Goal: Task Accomplishment & Management: Complete application form

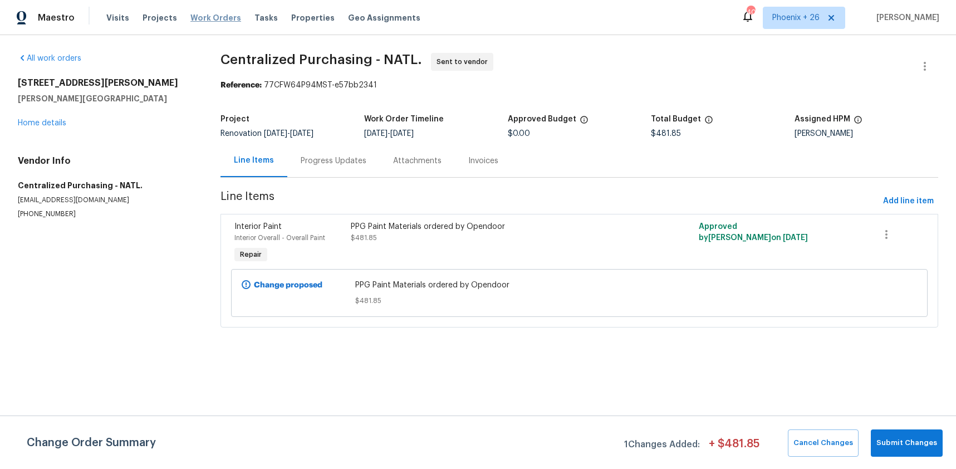
click at [212, 21] on span "Work Orders" at bounding box center [215, 17] width 51 height 11
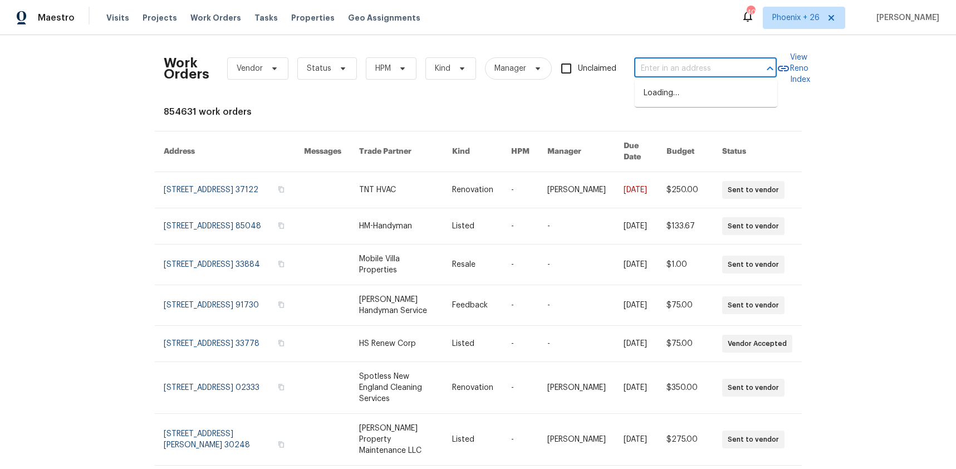
click at [723, 61] on input "text" at bounding box center [689, 68] width 111 height 17
paste input "564.26"
type input "564.26"
click at [720, 68] on input "text" at bounding box center [689, 68] width 111 height 17
paste input "[STREET_ADDRESS][PERSON_NAME]"
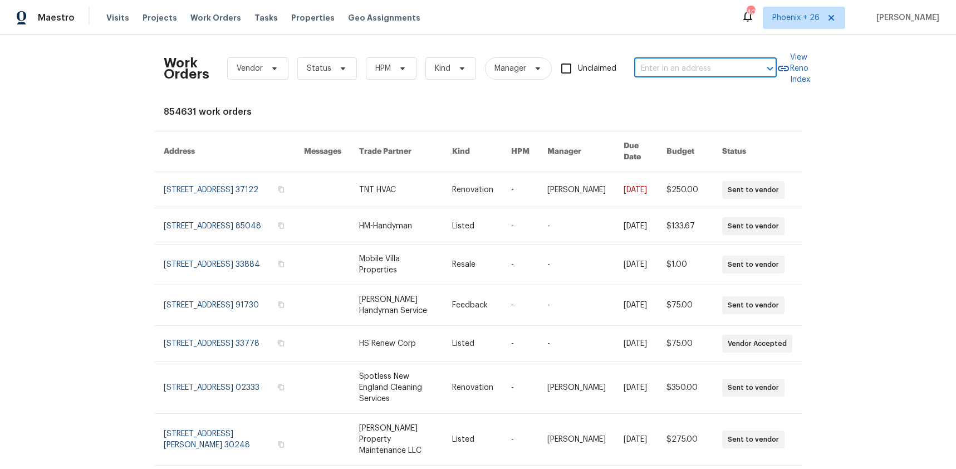
type input "[STREET_ADDRESS][PERSON_NAME]"
click at [707, 97] on li "[STREET_ADDRESS][PERSON_NAME]" at bounding box center [706, 99] width 143 height 30
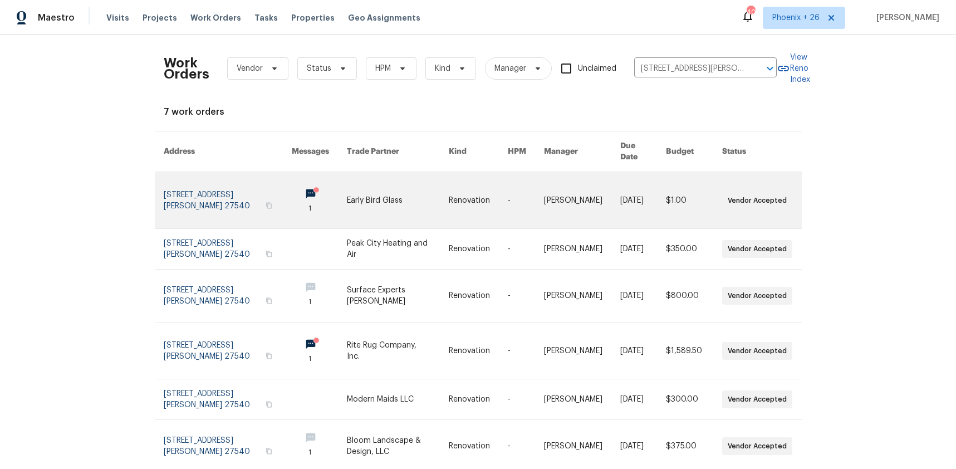
click at [355, 193] on link at bounding box center [398, 200] width 102 height 56
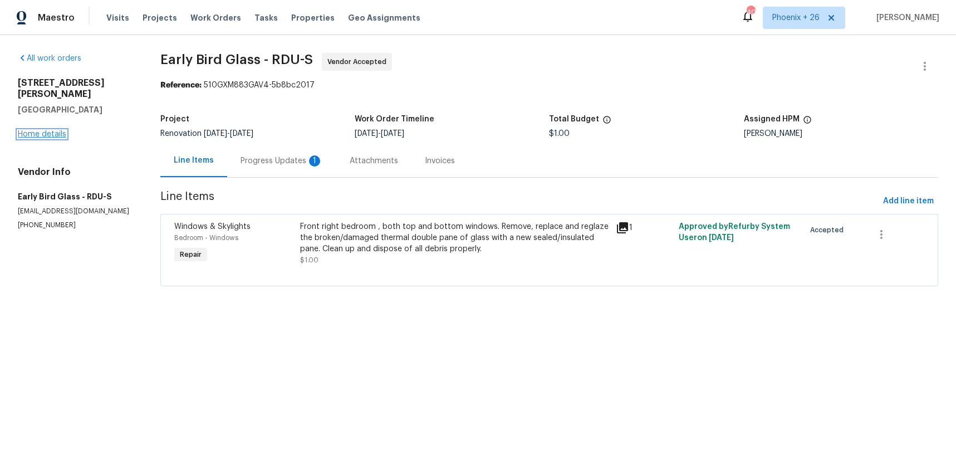
click at [44, 130] on link "Home details" at bounding box center [42, 134] width 48 height 8
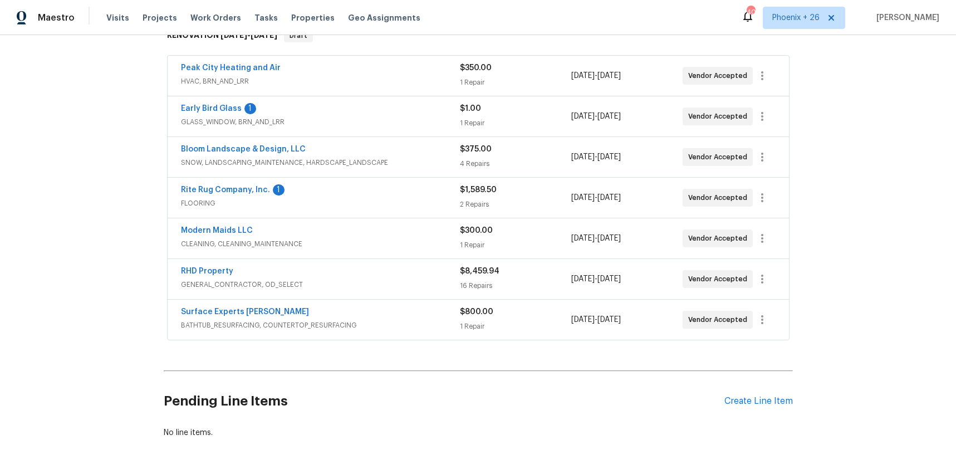
scroll to position [238, 0]
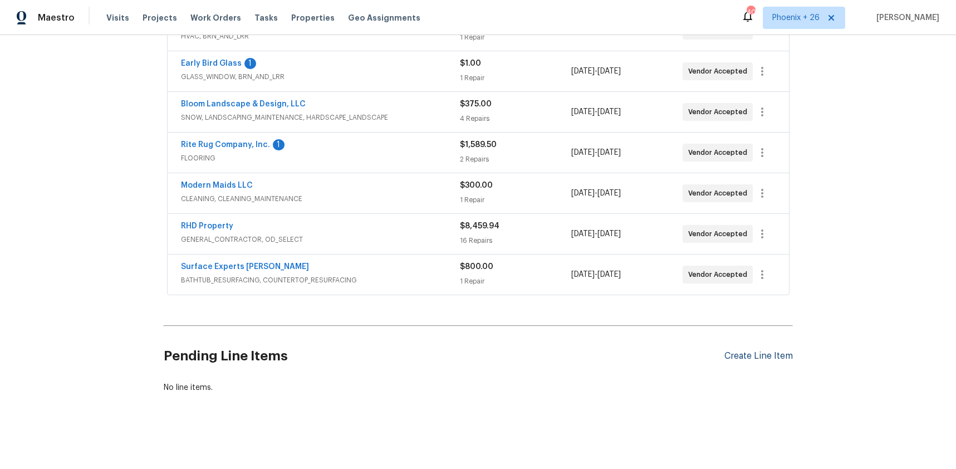
click at [757, 359] on div "Create Line Item" at bounding box center [758, 356] width 68 height 11
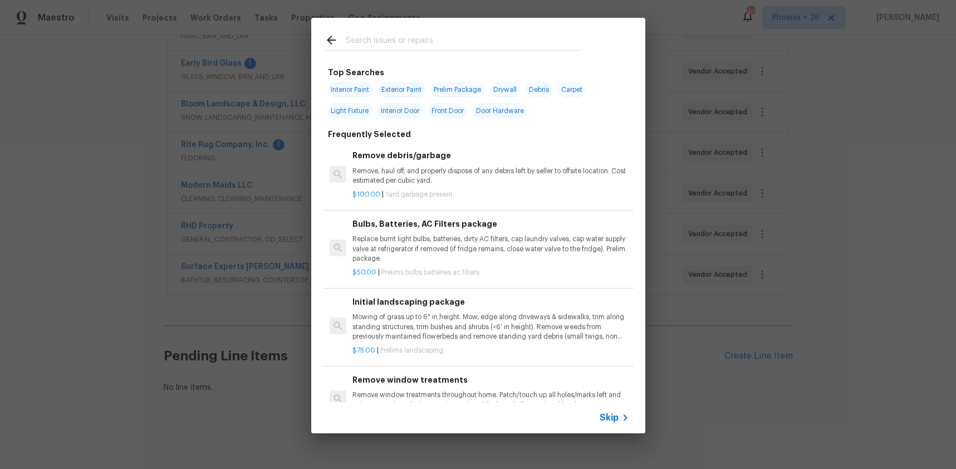
click at [511, 41] on input "text" at bounding box center [464, 41] width 236 height 17
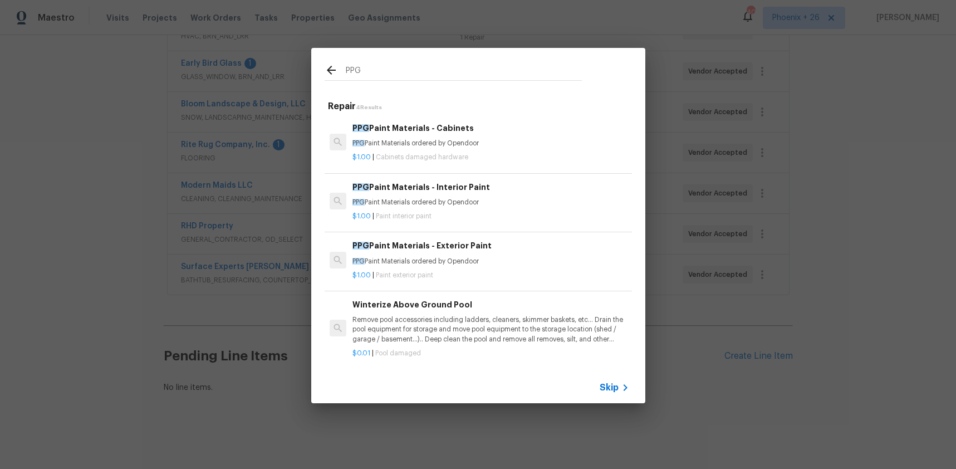
type input "PPG"
click at [517, 150] on div "$1.00 | Cabinets damaged hardware" at bounding box center [490, 155] width 276 height 14
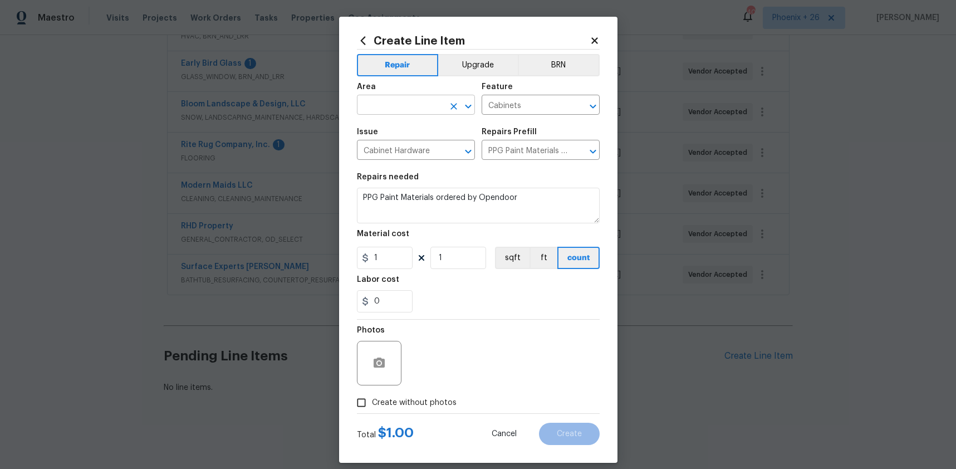
drag, startPoint x: 386, startPoint y: 91, endPoint x: 386, endPoint y: 102, distance: 11.1
click at [386, 91] on div "Area" at bounding box center [416, 90] width 118 height 14
click at [386, 102] on input "text" at bounding box center [400, 105] width 87 height 17
click at [410, 148] on li "Interior Overall" at bounding box center [416, 149] width 118 height 18
type input "Interior Overall"
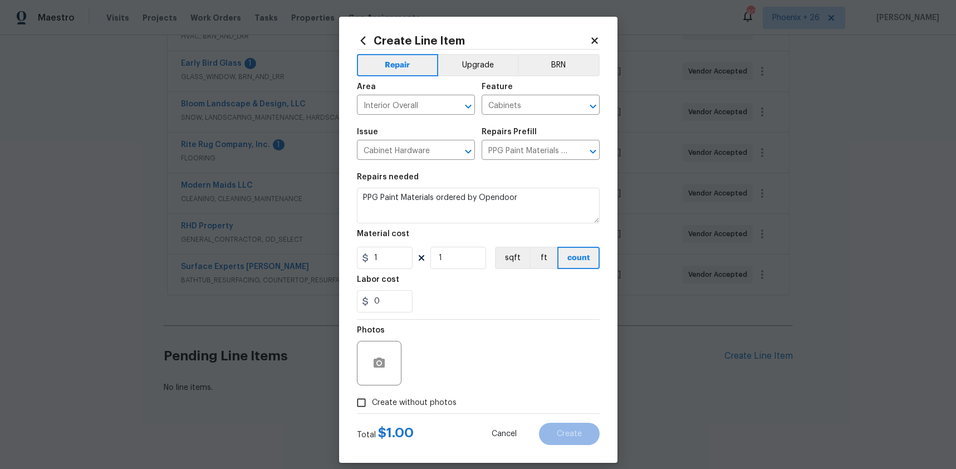
drag, startPoint x: 507, startPoint y: 316, endPoint x: 428, endPoint y: 278, distance: 88.4
click at [503, 314] on section "Repairs needed PPG Paint Materials ordered by Opendoor Material cost 1 1 sqft f…" at bounding box center [478, 242] width 243 height 153
drag, startPoint x: 385, startPoint y: 262, endPoint x: 370, endPoint y: 259, distance: 14.9
click at [370, 259] on input "1" at bounding box center [385, 258] width 56 height 22
type input "423.67"
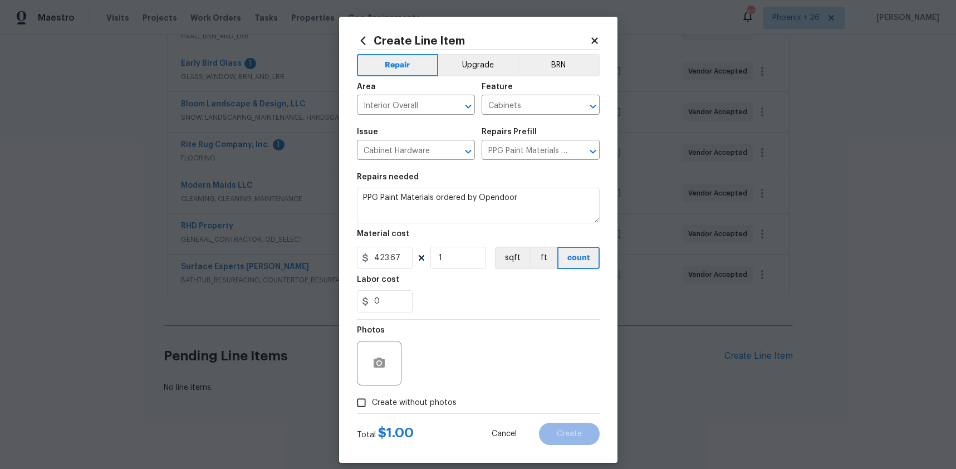
click at [434, 394] on label "Create without photos" at bounding box center [404, 402] width 106 height 21
click at [372, 394] on input "Create without photos" at bounding box center [361, 402] width 21 height 21
checkbox input "true"
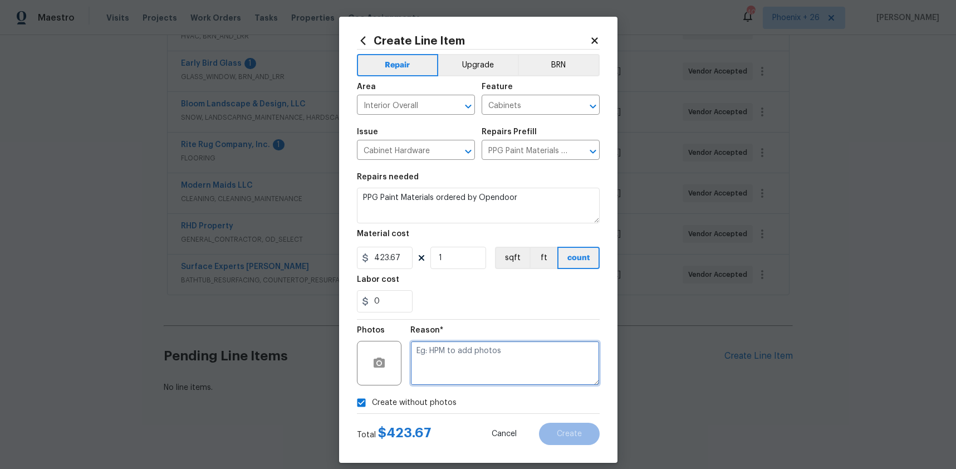
click at [448, 373] on textarea at bounding box center [504, 363] width 189 height 45
type textarea "NA"
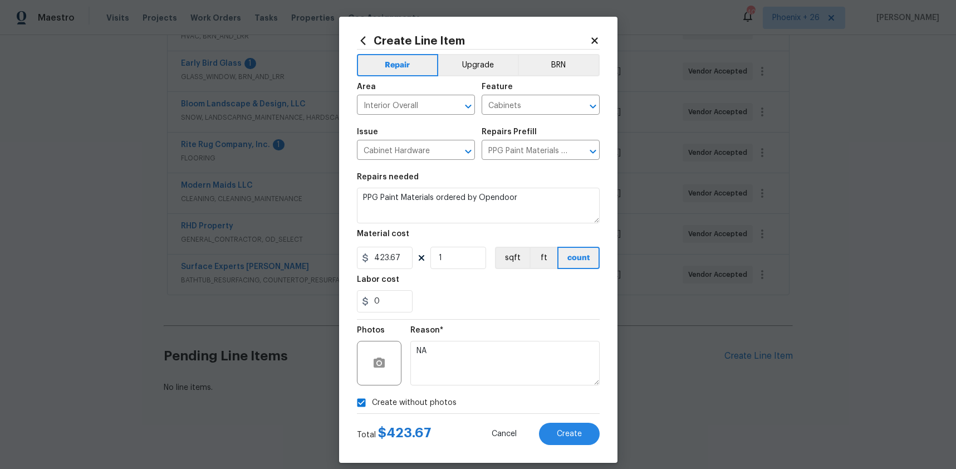
click at [483, 315] on section "Repairs needed PPG Paint Materials ordered by Opendoor Material cost 423.67 1 s…" at bounding box center [478, 242] width 243 height 153
click at [572, 425] on button "Create" at bounding box center [569, 434] width 61 height 22
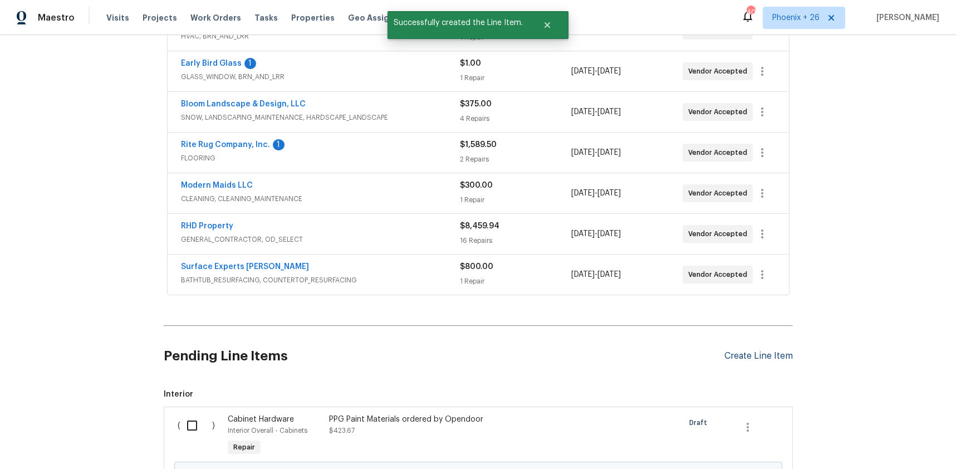
click at [747, 355] on div "Create Line Item" at bounding box center [758, 356] width 68 height 11
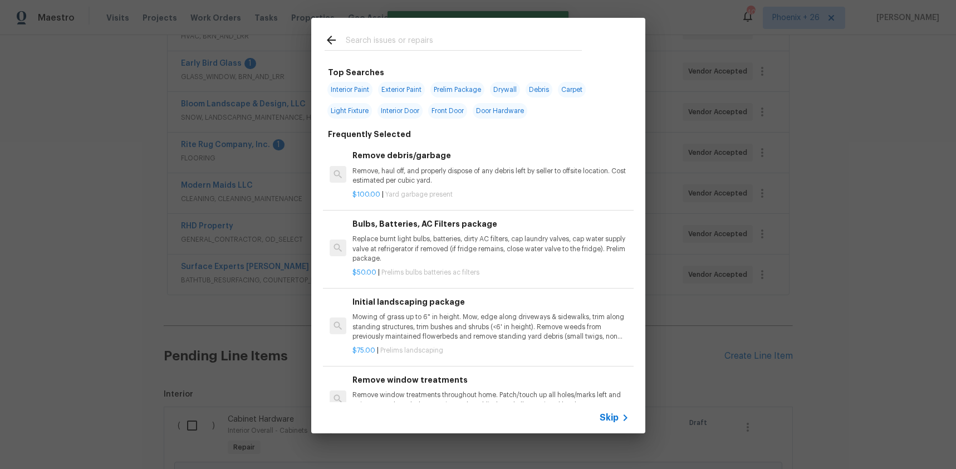
click at [390, 45] on input "text" at bounding box center [464, 41] width 236 height 17
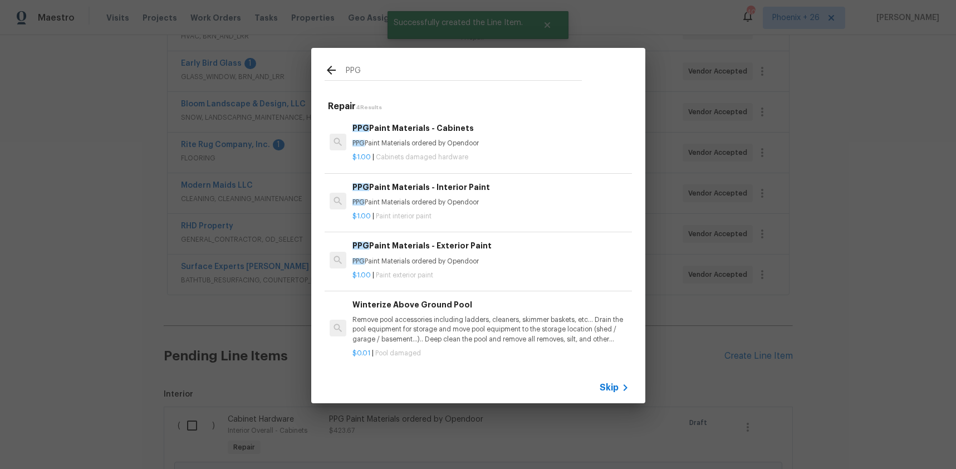
type input "PPG"
click at [499, 157] on p "$1.00 | Cabinets damaged hardware" at bounding box center [490, 157] width 276 height 9
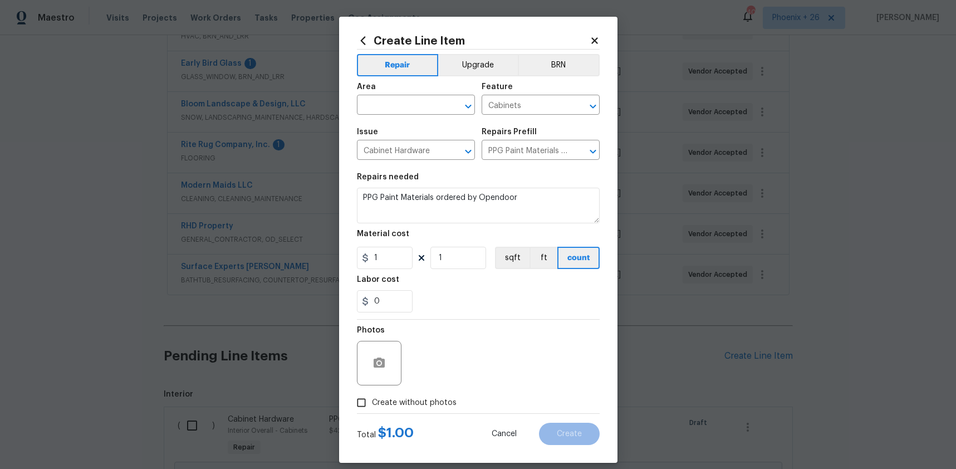
click at [363, 42] on icon at bounding box center [363, 41] width 12 height 12
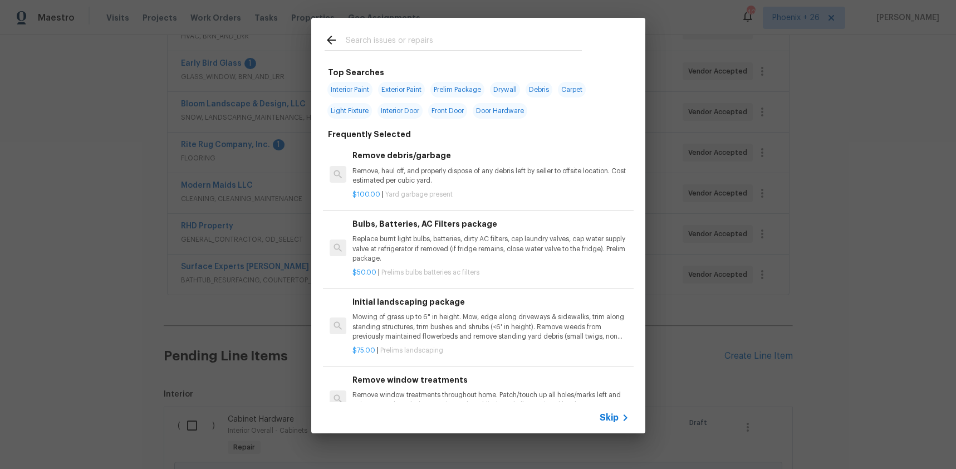
click at [391, 56] on div at bounding box center [453, 40] width 284 height 44
click at [388, 43] on input "text" at bounding box center [464, 41] width 236 height 17
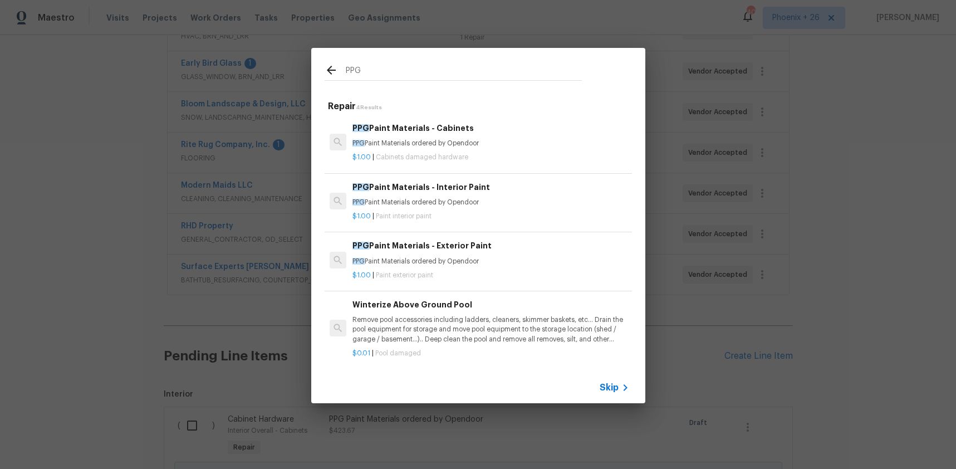
type input "PPG"
click at [496, 218] on p "$1.00 | Paint interior paint" at bounding box center [490, 216] width 276 height 9
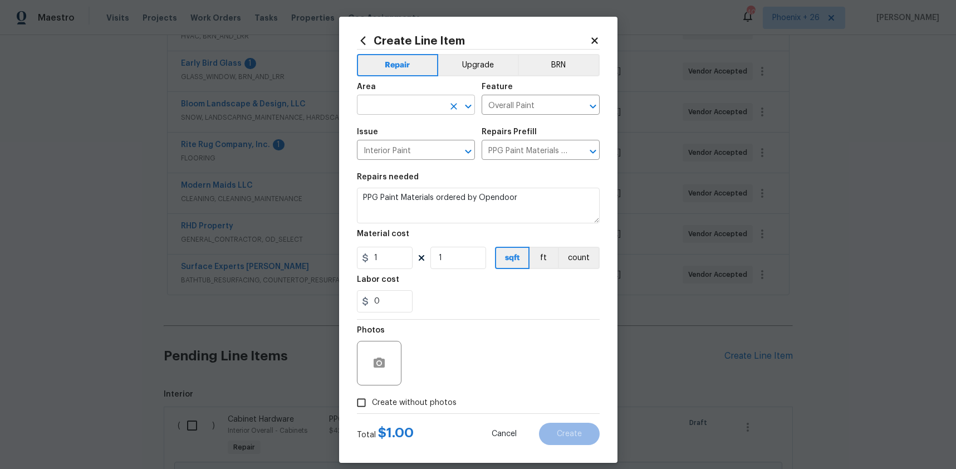
click at [398, 103] on input "text" at bounding box center [400, 105] width 87 height 17
click at [403, 142] on li "Interior Overall" at bounding box center [416, 149] width 118 height 18
type input "Interior Overall"
drag, startPoint x: 406, startPoint y: 267, endPoint x: 365, endPoint y: 259, distance: 42.4
click at [365, 259] on div "1" at bounding box center [385, 258] width 56 height 22
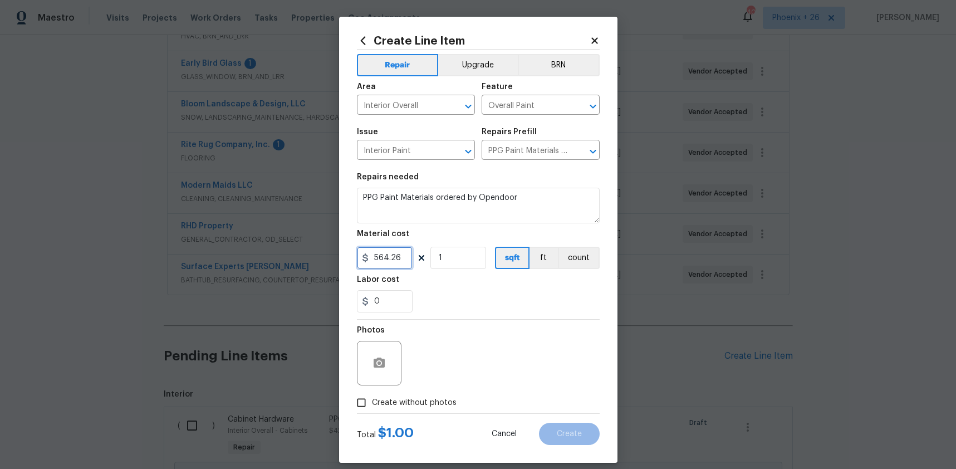
type input "564.26"
click at [422, 411] on form "Repair Upgrade BRN Area Interior Overall ​ Feature Overall Paint ​ Issue Interi…" at bounding box center [478, 247] width 243 height 395
click at [424, 405] on span "Create without photos" at bounding box center [414, 403] width 85 height 12
click at [372, 405] on input "Create without photos" at bounding box center [361, 402] width 21 height 21
checkbox input "true"
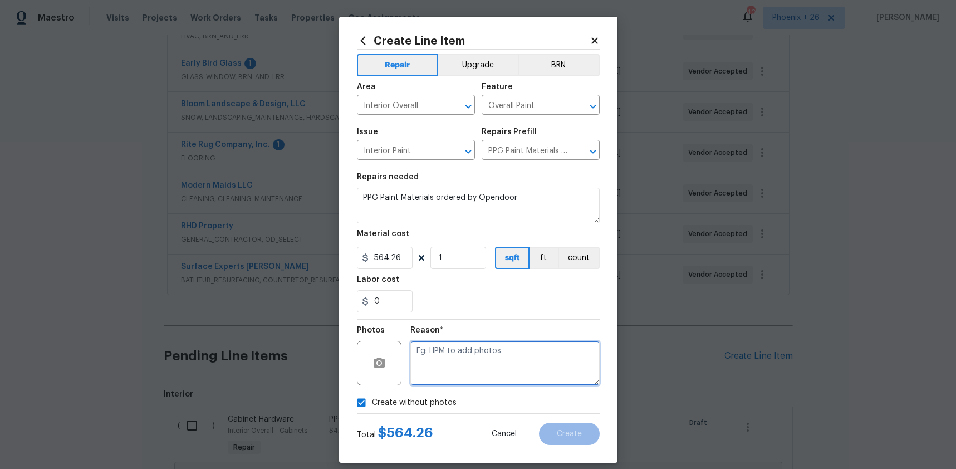
click at [458, 362] on textarea at bounding box center [504, 363] width 189 height 45
type textarea "NA"
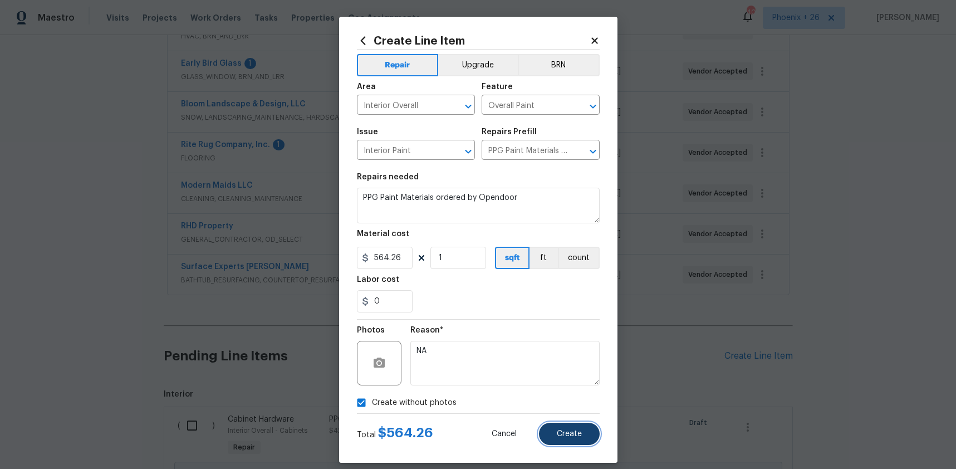
click at [590, 434] on button "Create" at bounding box center [569, 434] width 61 height 22
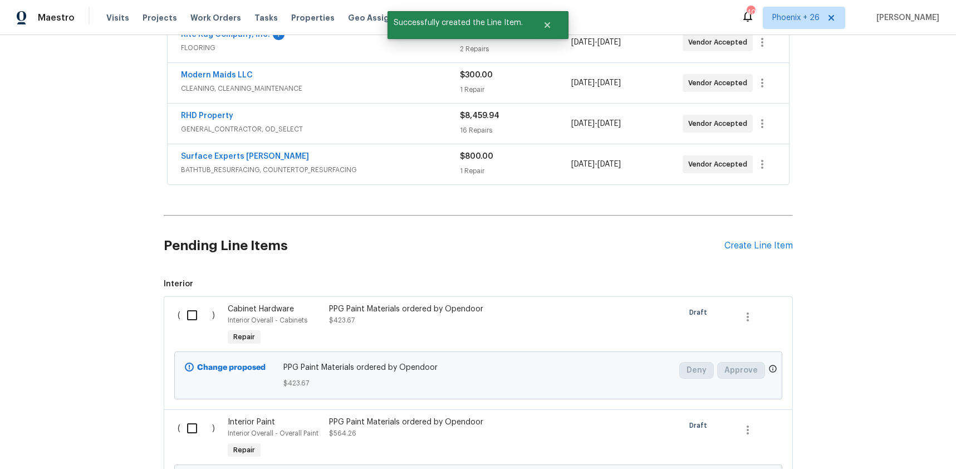
scroll to position [462, 0]
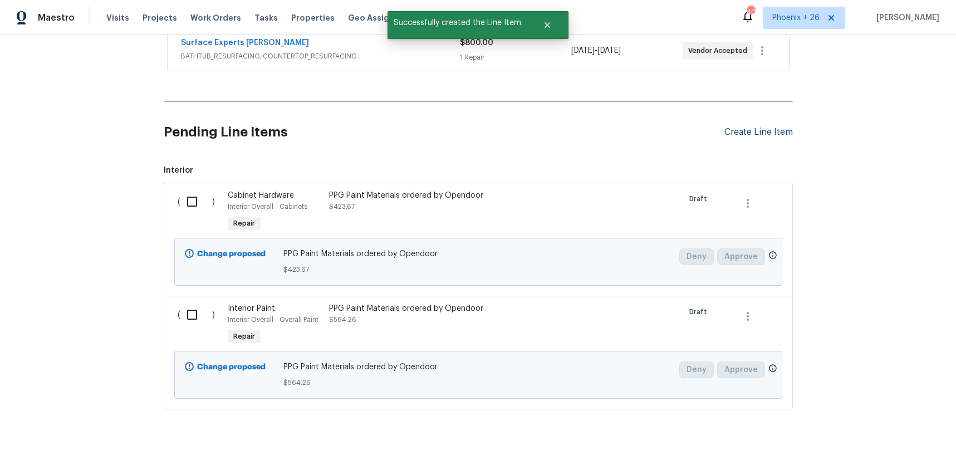
click at [761, 133] on div "Create Line Item" at bounding box center [758, 132] width 68 height 11
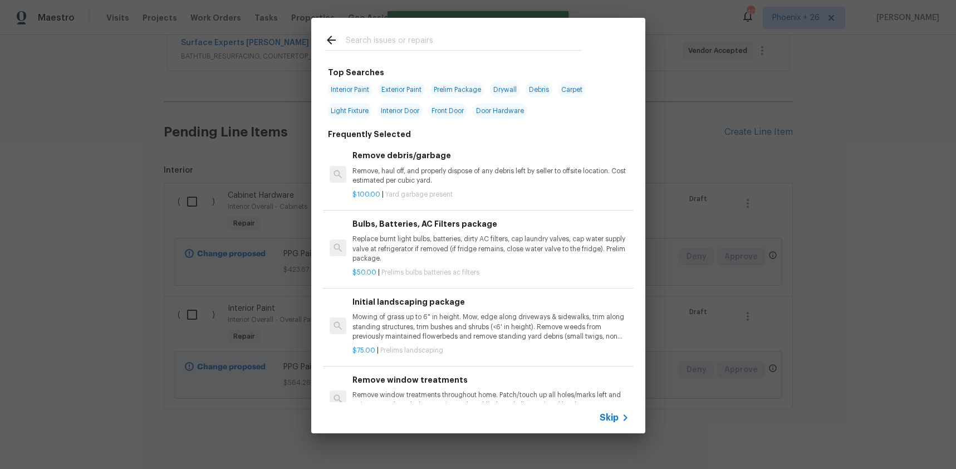
click at [475, 33] on input "text" at bounding box center [464, 41] width 236 height 17
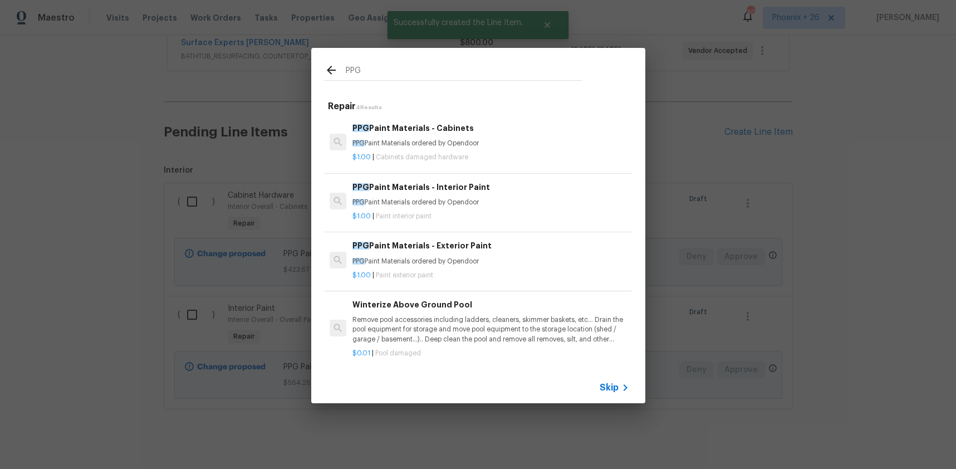
type input "PPG"
click at [514, 263] on p "PPG Paint Materials ordered by Opendoor" at bounding box center [490, 261] width 276 height 9
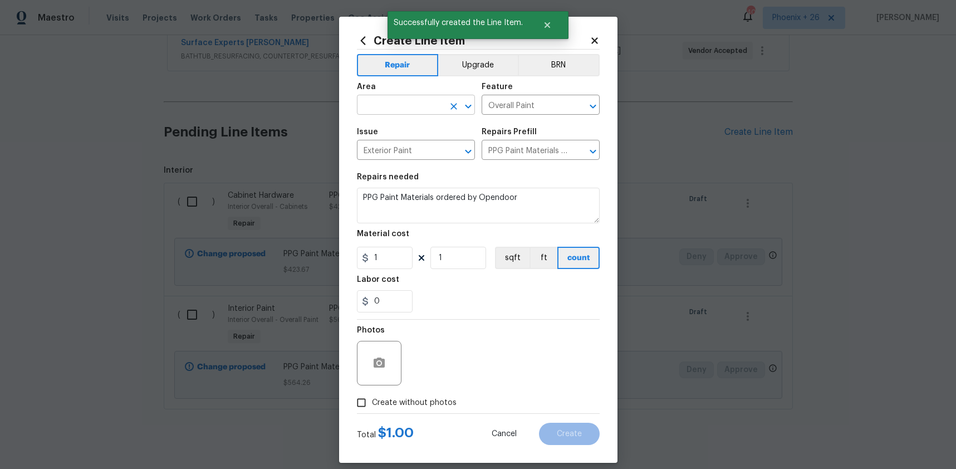
click at [415, 111] on input "text" at bounding box center [400, 105] width 87 height 17
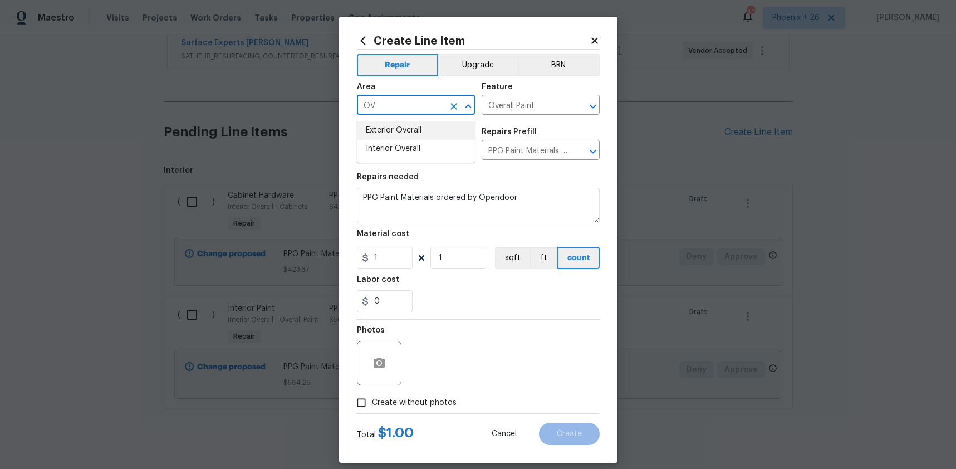
drag, startPoint x: 419, startPoint y: 126, endPoint x: 378, endPoint y: 234, distance: 114.9
click at [418, 127] on li "Exterior Overall" at bounding box center [416, 130] width 118 height 18
type input "Exterior Overall"
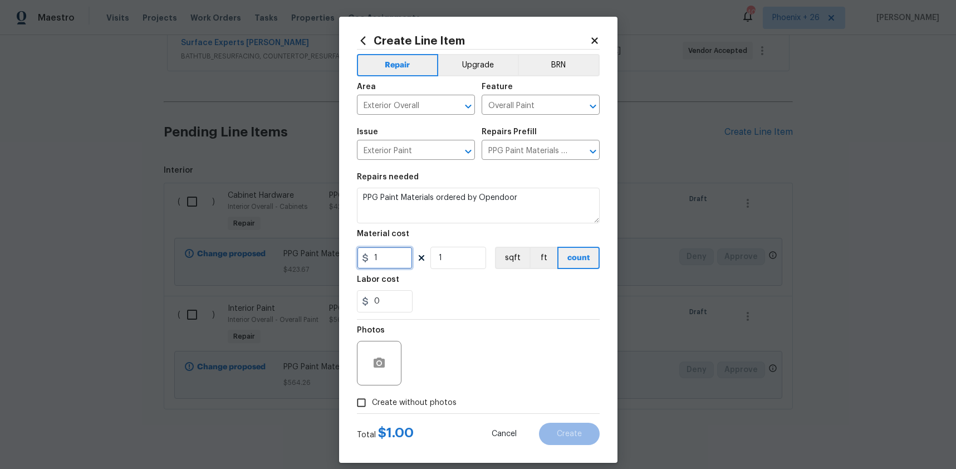
drag, startPoint x: 398, startPoint y: 251, endPoint x: 379, endPoint y: 252, distance: 18.4
click at [380, 252] on input "1" at bounding box center [385, 258] width 56 height 22
type input "269.49"
click at [405, 400] on span "Create without photos" at bounding box center [414, 403] width 85 height 12
click at [372, 400] on input "Create without photos" at bounding box center [361, 402] width 21 height 21
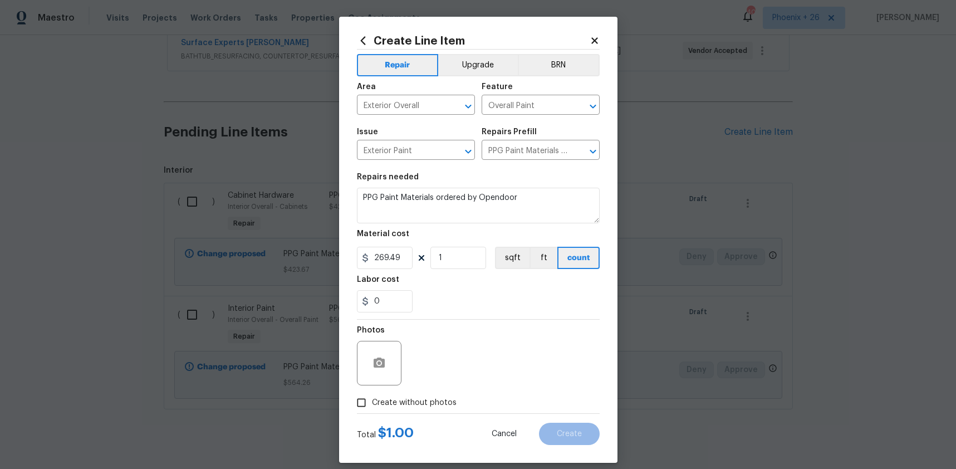
checkbox input "true"
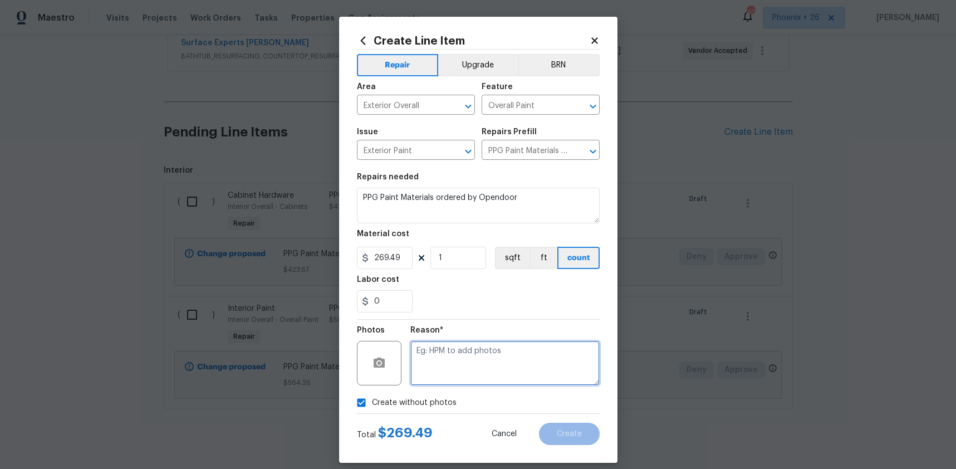
click at [435, 363] on textarea at bounding box center [504, 363] width 189 height 45
type textarea "NA"
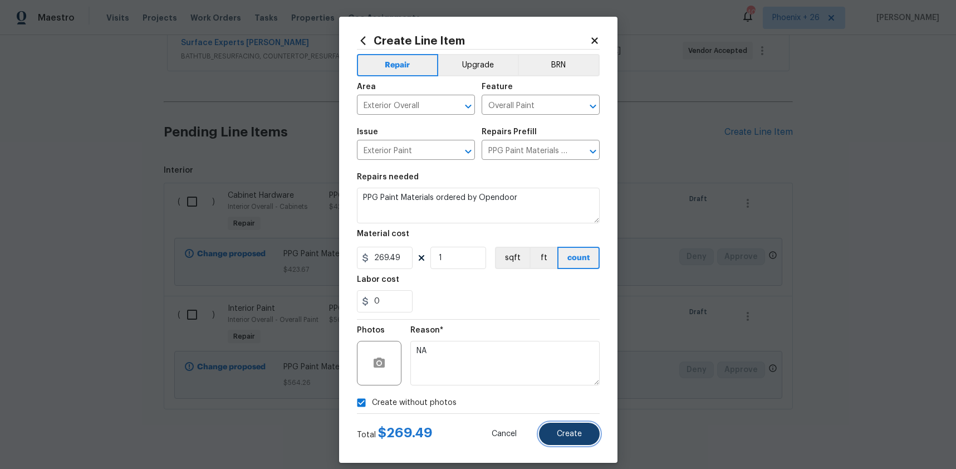
click at [555, 423] on button "Create" at bounding box center [569, 434] width 61 height 22
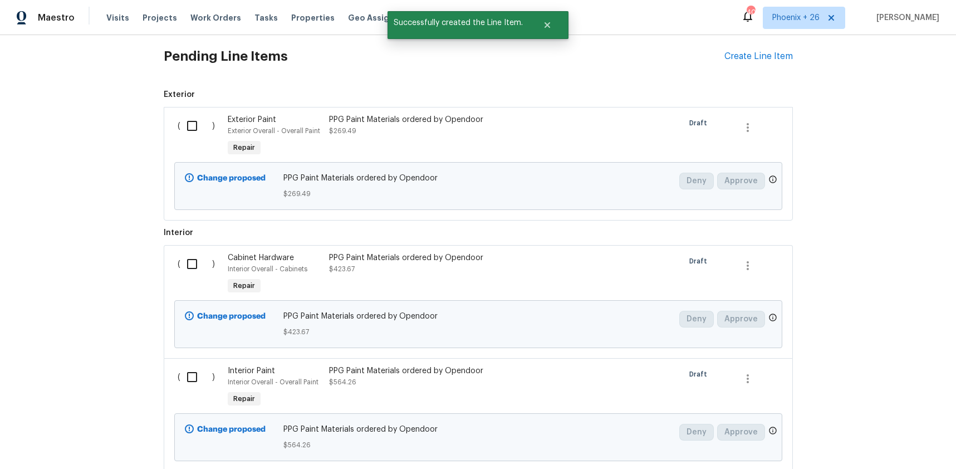
scroll to position [616, 0]
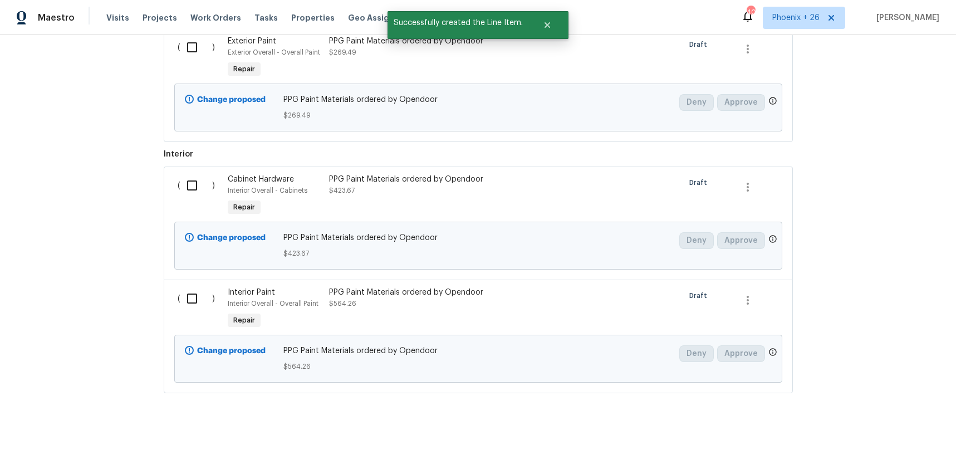
click at [189, 50] on input "checkbox" at bounding box center [196, 47] width 32 height 23
checkbox input "true"
click at [190, 178] on input "checkbox" at bounding box center [196, 185] width 32 height 23
checkbox input "true"
click at [199, 295] on input "checkbox" at bounding box center [196, 298] width 32 height 23
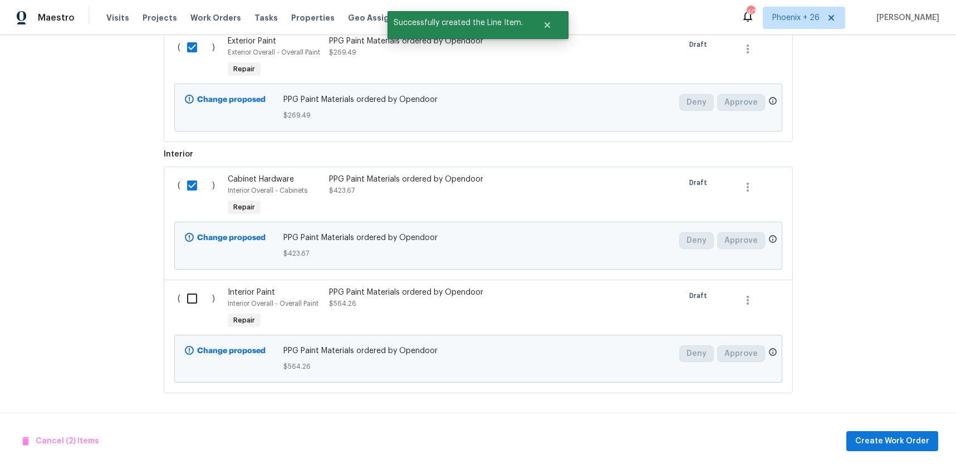
checkbox input "true"
click at [881, 436] on span "Create Work Order" at bounding box center [892, 441] width 74 height 14
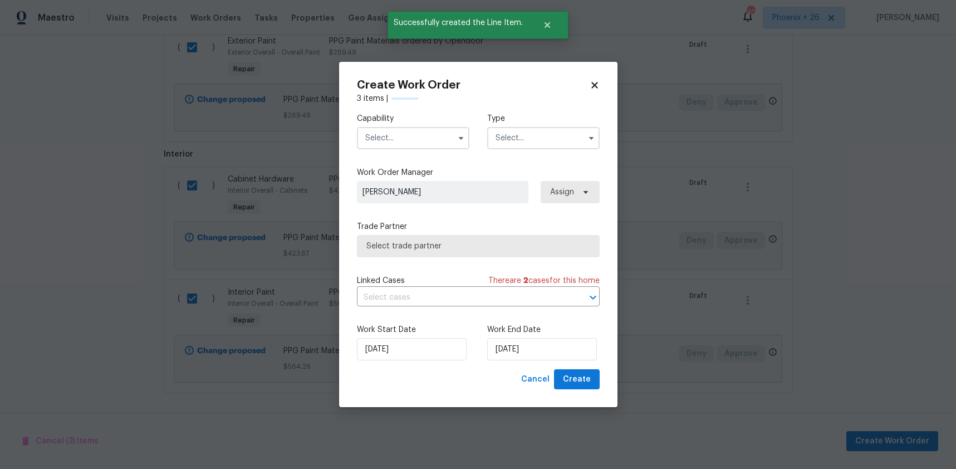
checkbox input "false"
drag, startPoint x: 384, startPoint y: 140, endPoint x: 383, endPoint y: 146, distance: 6.7
click at [384, 141] on input "text" at bounding box center [413, 138] width 112 height 22
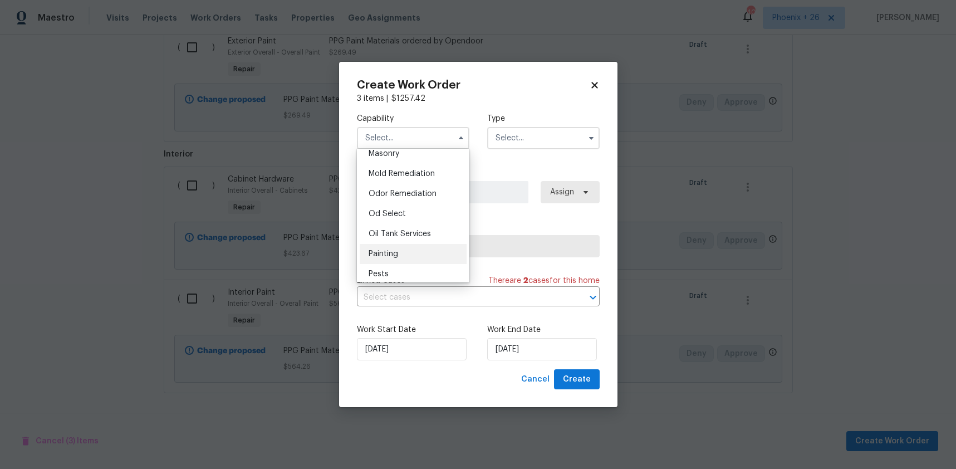
scroll to position [845, 0]
click at [400, 251] on div "Painting" at bounding box center [413, 252] width 107 height 20
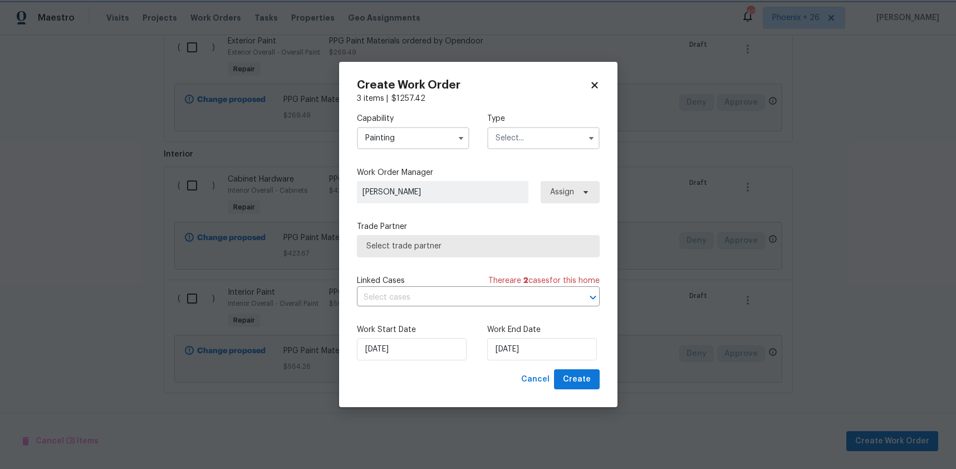
type input "Painting"
click at [539, 122] on label "Type" at bounding box center [543, 118] width 112 height 11
click at [534, 140] on input "text" at bounding box center [543, 138] width 112 height 22
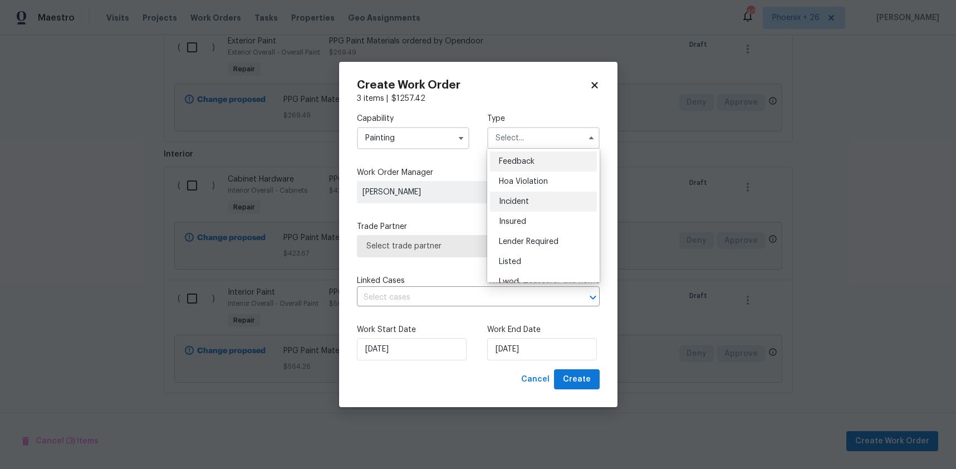
scroll to position [133, 0]
click at [528, 208] on span "Renovation" at bounding box center [519, 209] width 41 height 8
type input "Renovation"
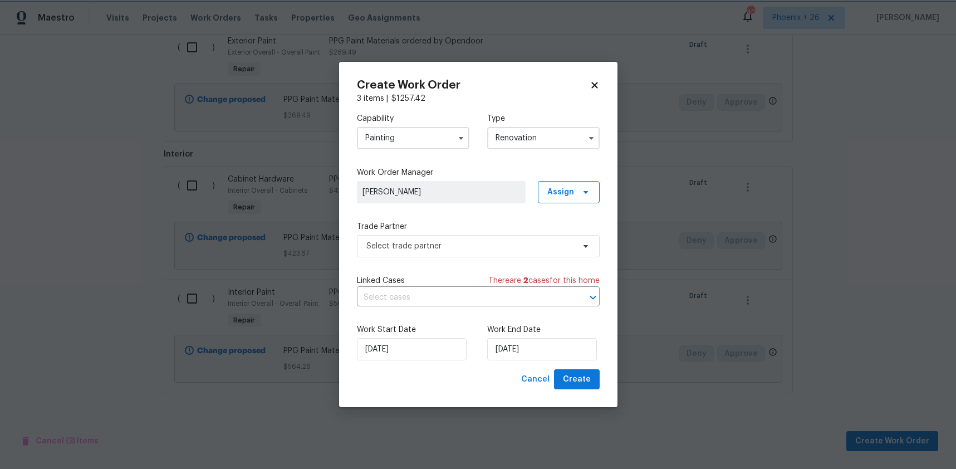
scroll to position [0, 0]
drag, startPoint x: 555, startPoint y: 192, endPoint x: 554, endPoint y: 202, distance: 10.1
click at [555, 193] on span "Assign" at bounding box center [560, 192] width 27 height 11
click at [551, 238] on div "Assign to me" at bounding box center [570, 238] width 48 height 11
click at [478, 249] on span "Select trade partner" at bounding box center [470, 246] width 208 height 11
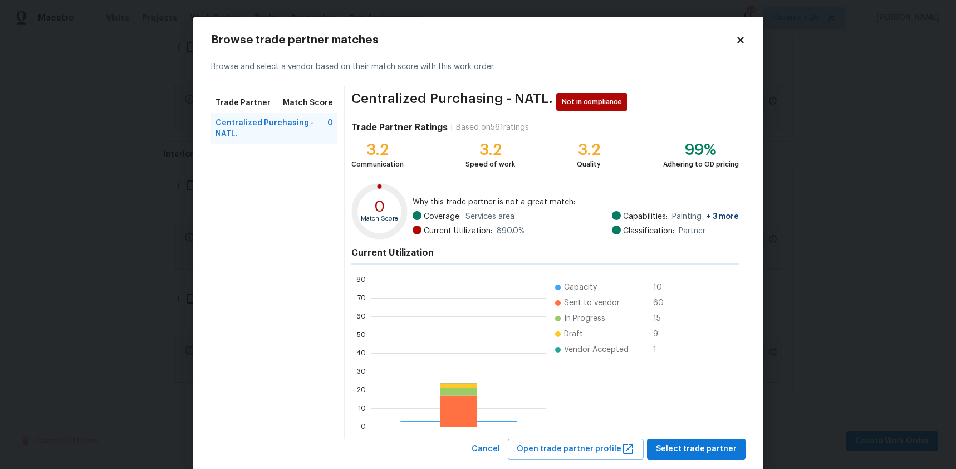
scroll to position [156, 175]
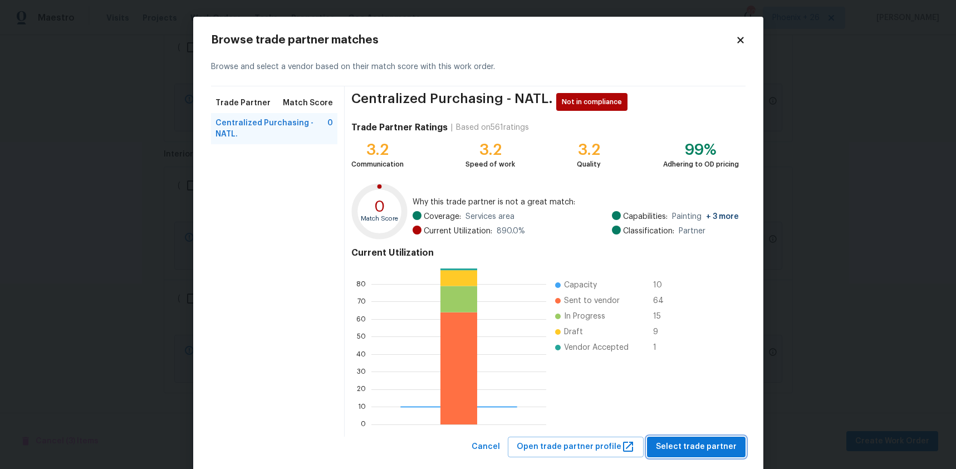
click at [692, 438] on button "Select trade partner" at bounding box center [696, 446] width 99 height 21
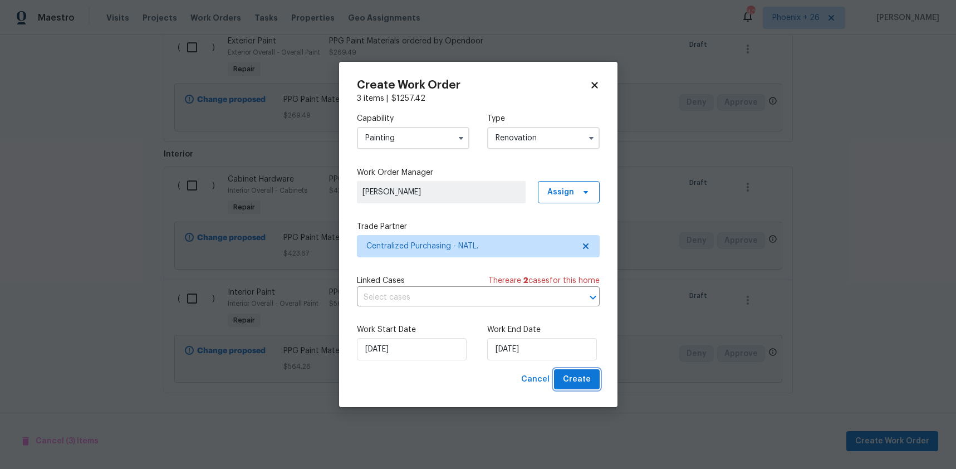
click at [591, 382] on button "Create" at bounding box center [577, 379] width 46 height 21
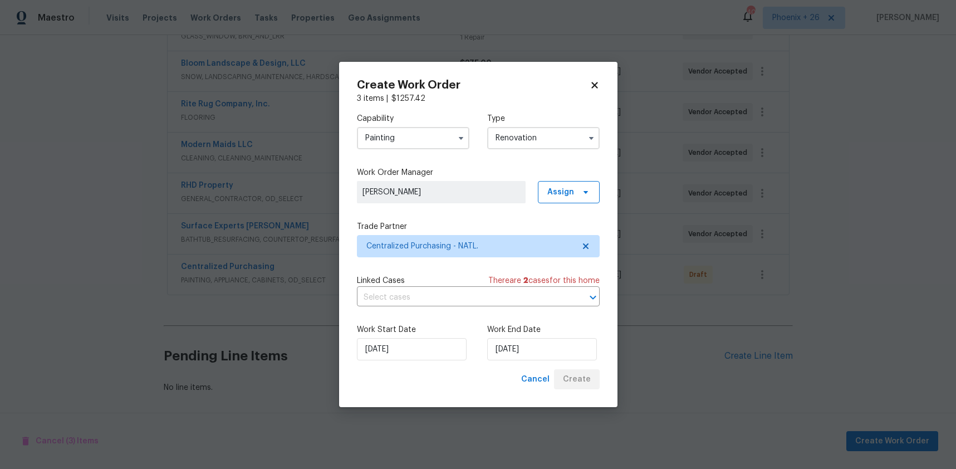
scroll to position [279, 0]
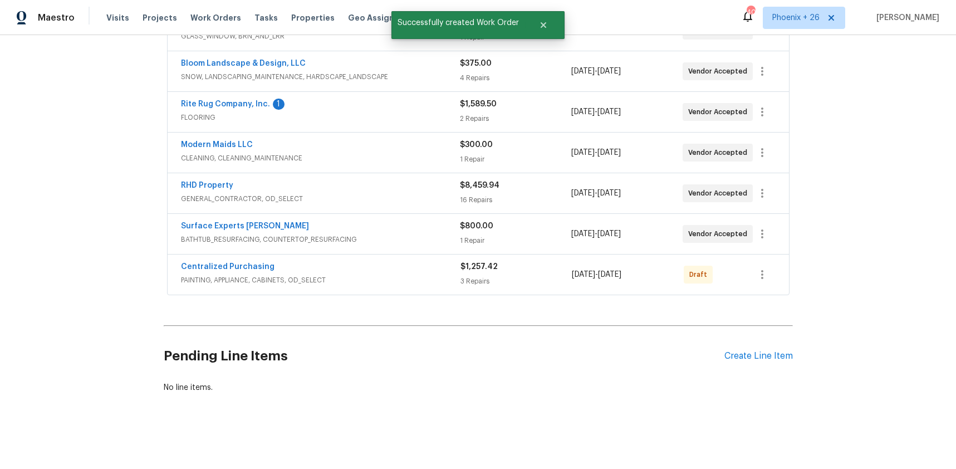
click at [777, 278] on div "Centralized Purchasing PAINTING, APPLIANCE, CABINETS, OD_SELECT $1,257.42 3 Rep…" at bounding box center [478, 274] width 621 height 40
click at [766, 276] on icon "button" at bounding box center [762, 274] width 13 height 13
click at [768, 277] on li "Send to Vendor" at bounding box center [809, 275] width 120 height 18
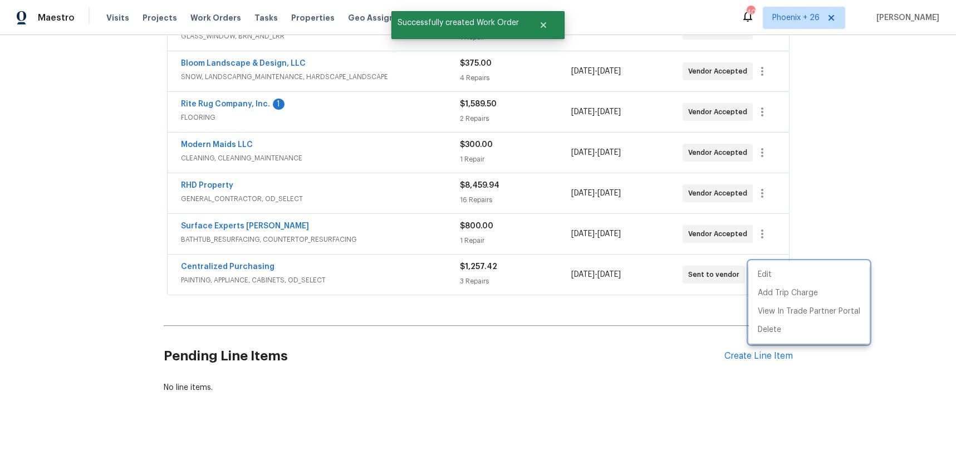
drag, startPoint x: 291, startPoint y: 285, endPoint x: 278, endPoint y: 275, distance: 16.4
click at [282, 278] on div at bounding box center [478, 234] width 956 height 469
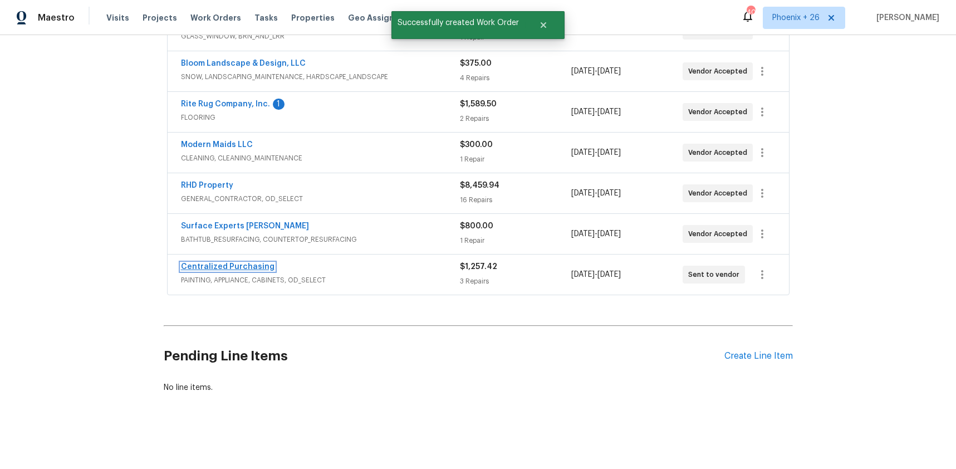
click at [249, 263] on link "Centralized Purchasing" at bounding box center [228, 267] width 94 height 8
